Goal: Browse casually

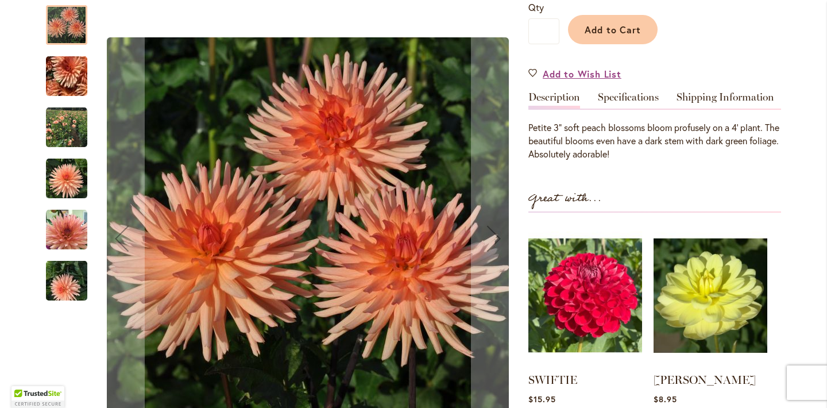
scroll to position [292, 0]
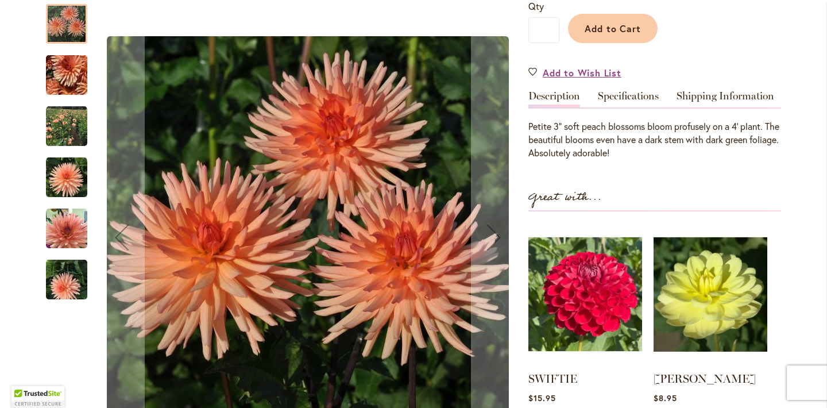
click at [95, 125] on div at bounding box center [281, 238] width 471 height 490
click at [70, 119] on img "PEACH FUZZ" at bounding box center [66, 126] width 41 height 41
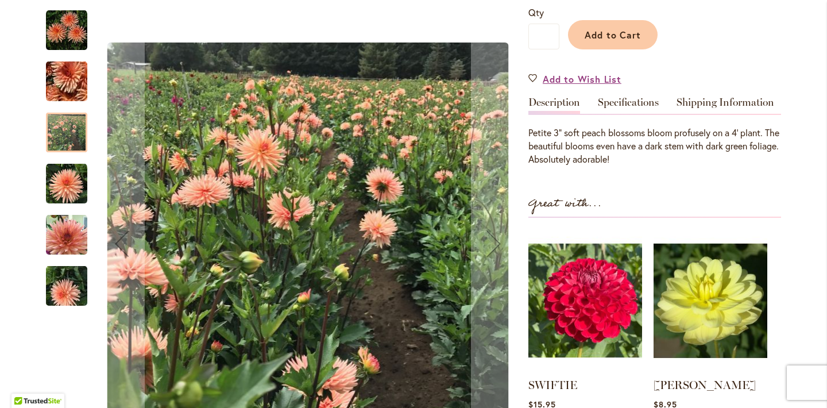
scroll to position [257, 0]
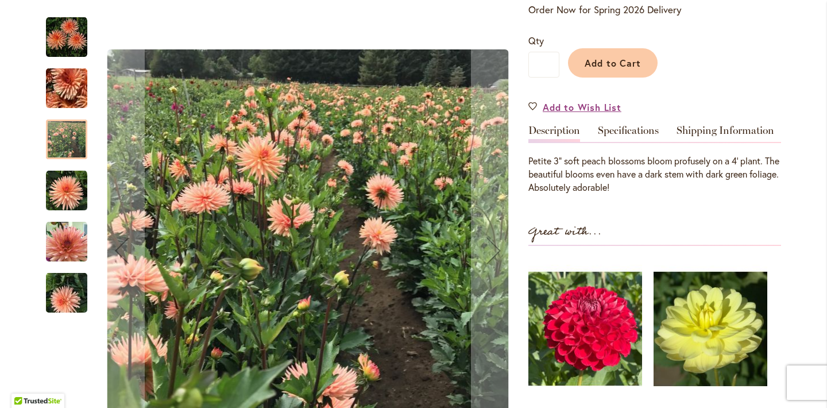
click at [68, 293] on img "PEACH FUZZ" at bounding box center [66, 293] width 83 height 62
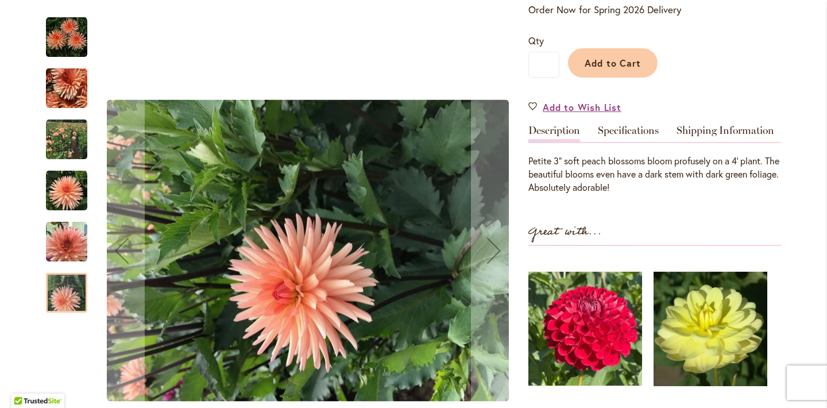
click at [66, 256] on img "PEACH FUZZ" at bounding box center [66, 241] width 41 height 41
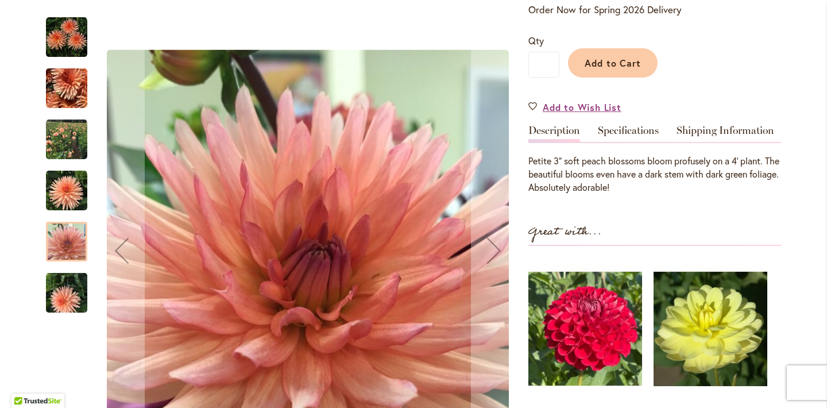
click at [65, 206] on img "PEACH FUZZ" at bounding box center [66, 190] width 41 height 41
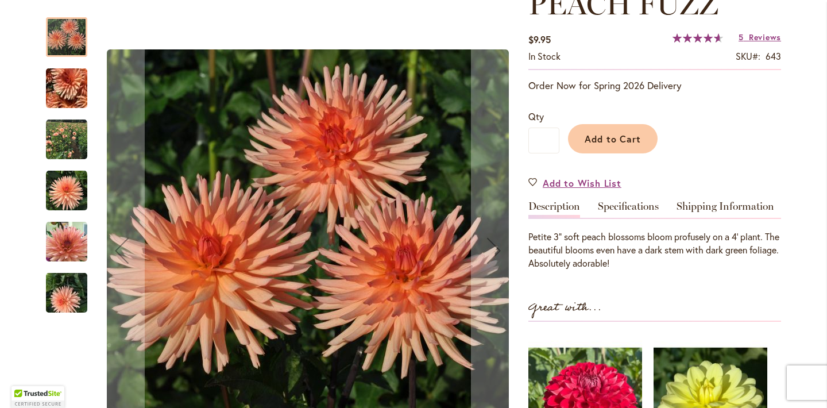
scroll to position [197, 0]
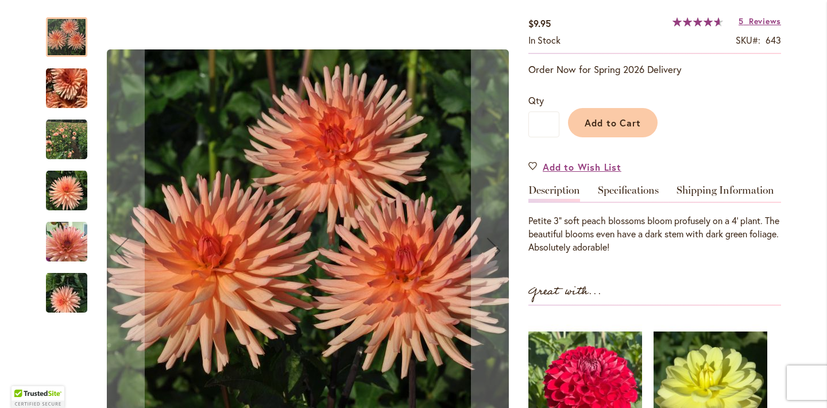
click at [61, 130] on img "PEACH FUZZ" at bounding box center [66, 139] width 41 height 41
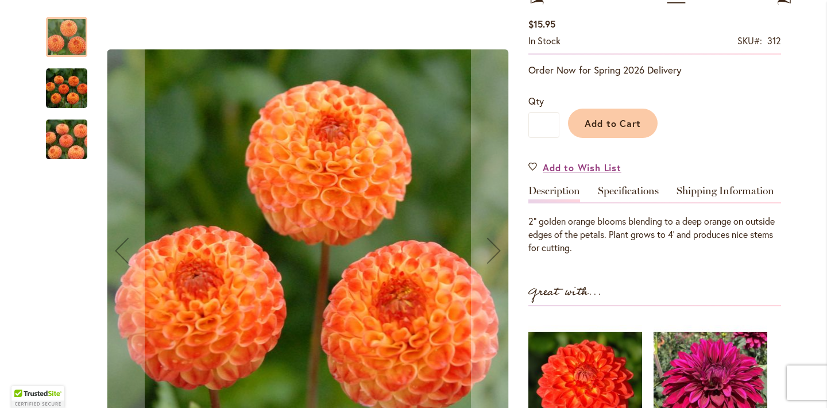
scroll to position [235, 0]
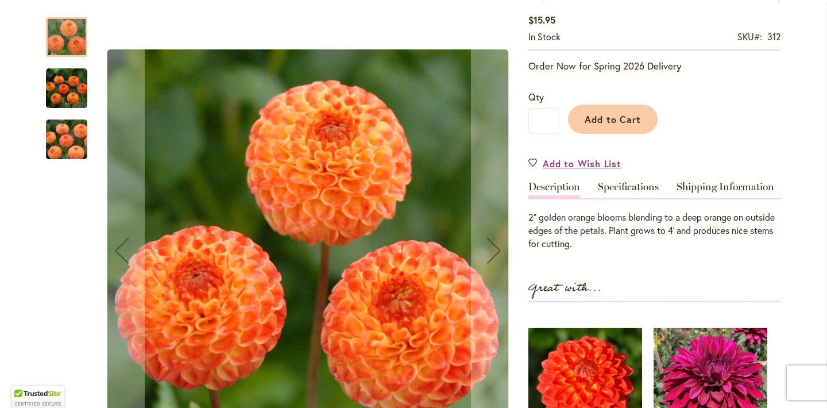
click at [77, 150] on img "GINGER WILLO" at bounding box center [66, 139] width 83 height 55
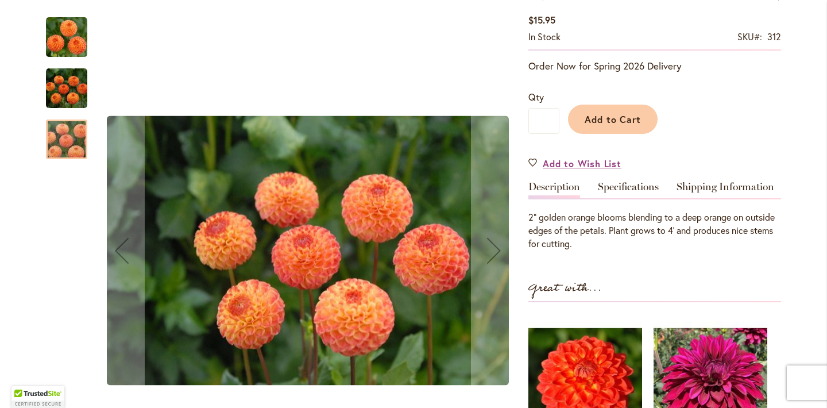
click at [77, 116] on div "GINGER WILLO" at bounding box center [66, 133] width 41 height 51
click at [75, 92] on img "GINGER WILLO" at bounding box center [66, 88] width 41 height 42
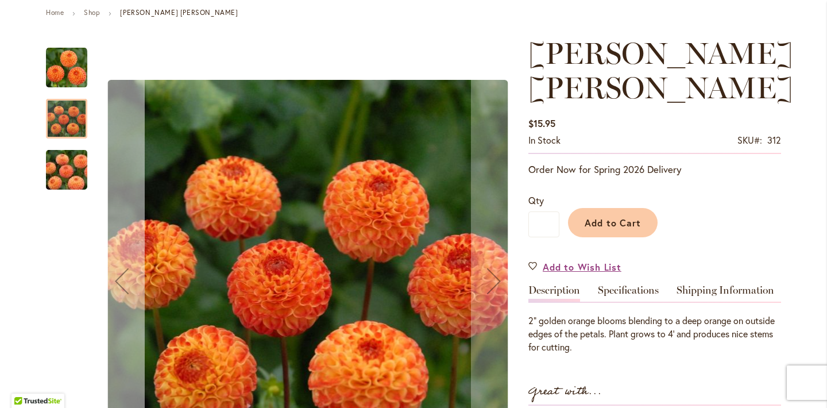
scroll to position [94, 0]
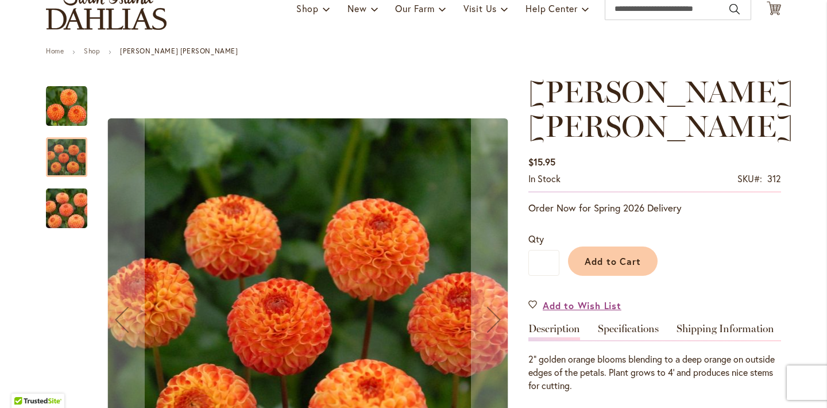
click at [76, 101] on img "GINGER WILLO" at bounding box center [66, 106] width 41 height 41
